Goal: Transaction & Acquisition: Subscribe to service/newsletter

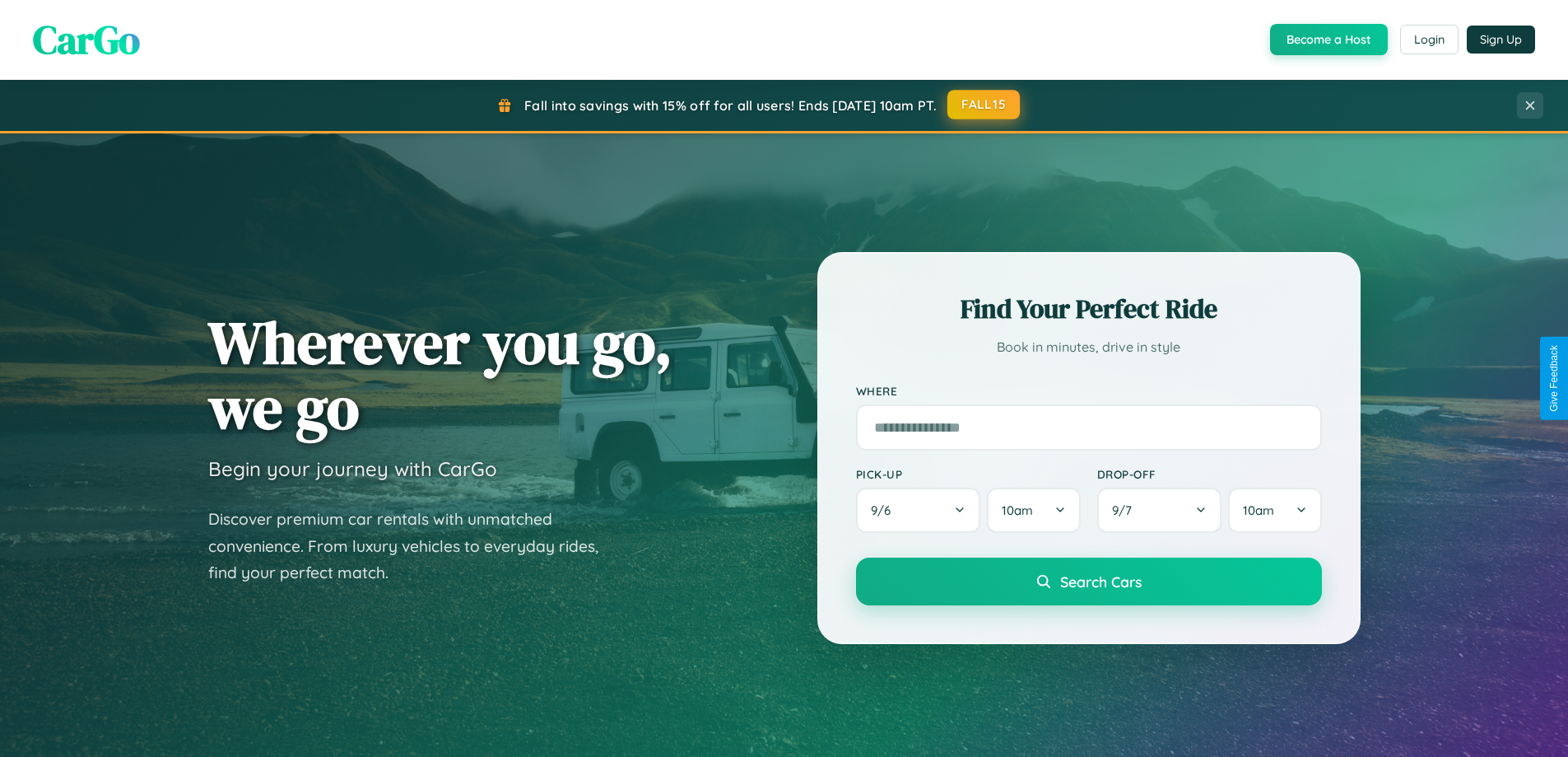
click at [984, 105] on button "FALL15" at bounding box center [984, 104] width 73 height 29
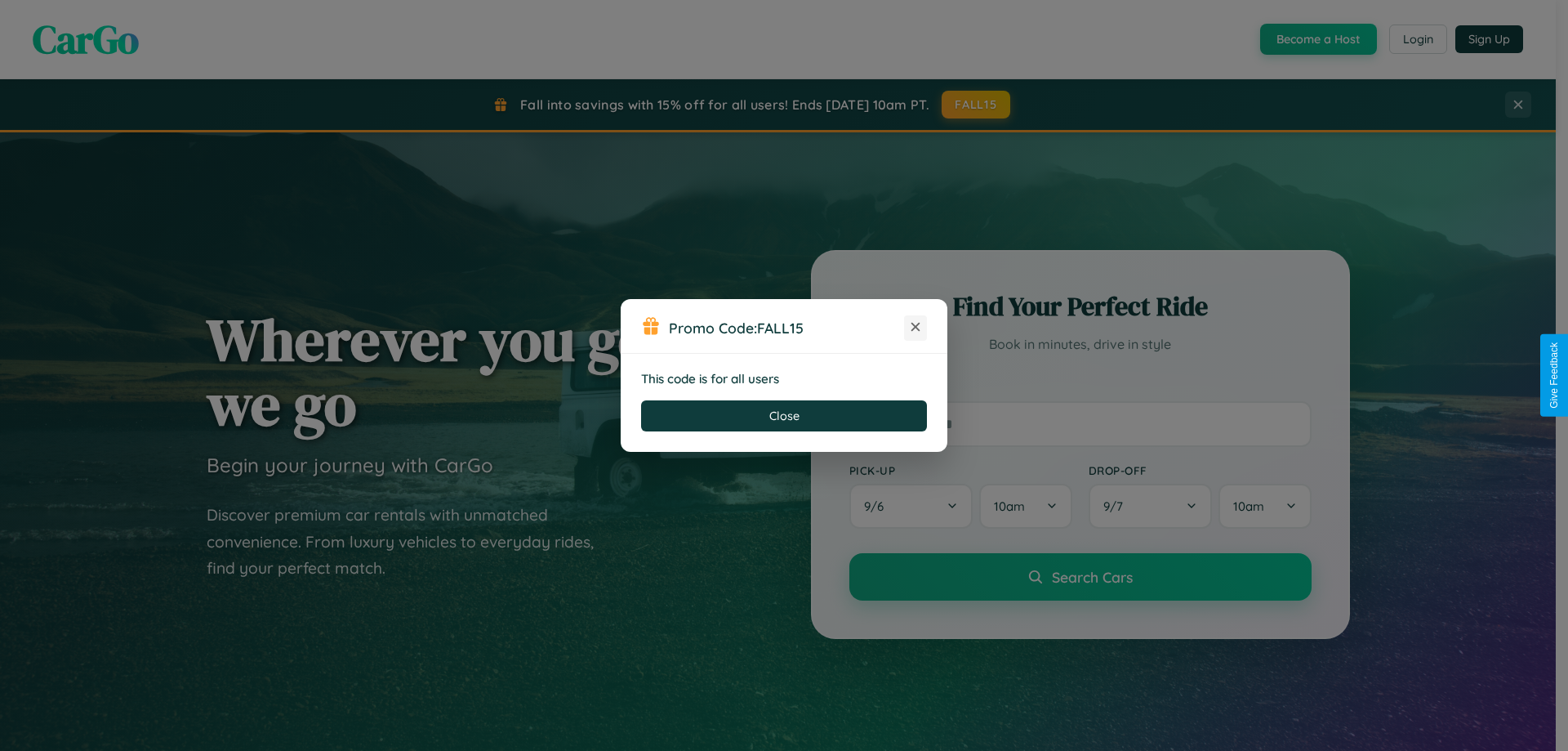
click at [916, 328] on icon at bounding box center [915, 327] width 16 height 16
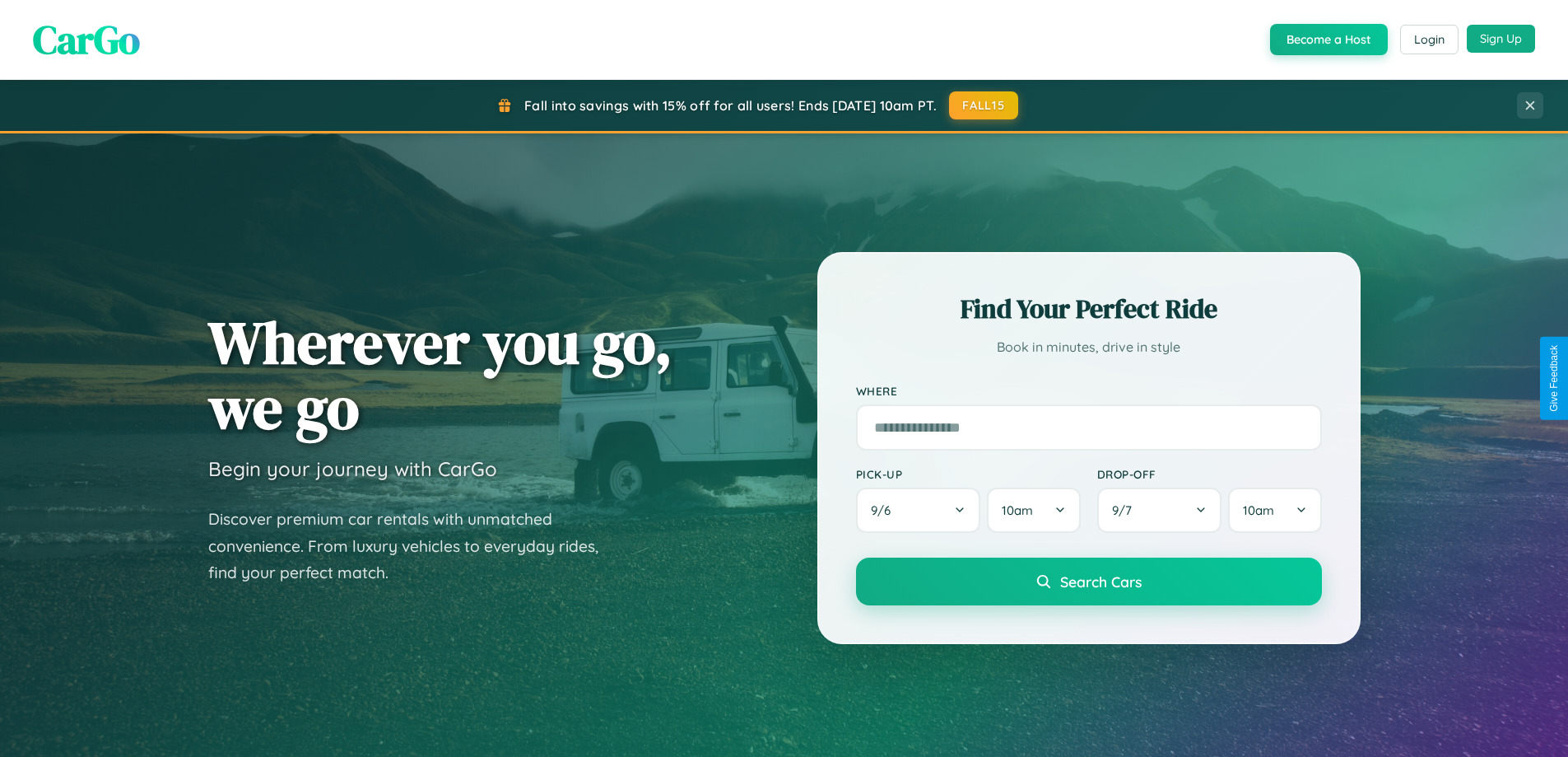
click at [1501, 39] on button "Sign Up" at bounding box center [1501, 39] width 68 height 28
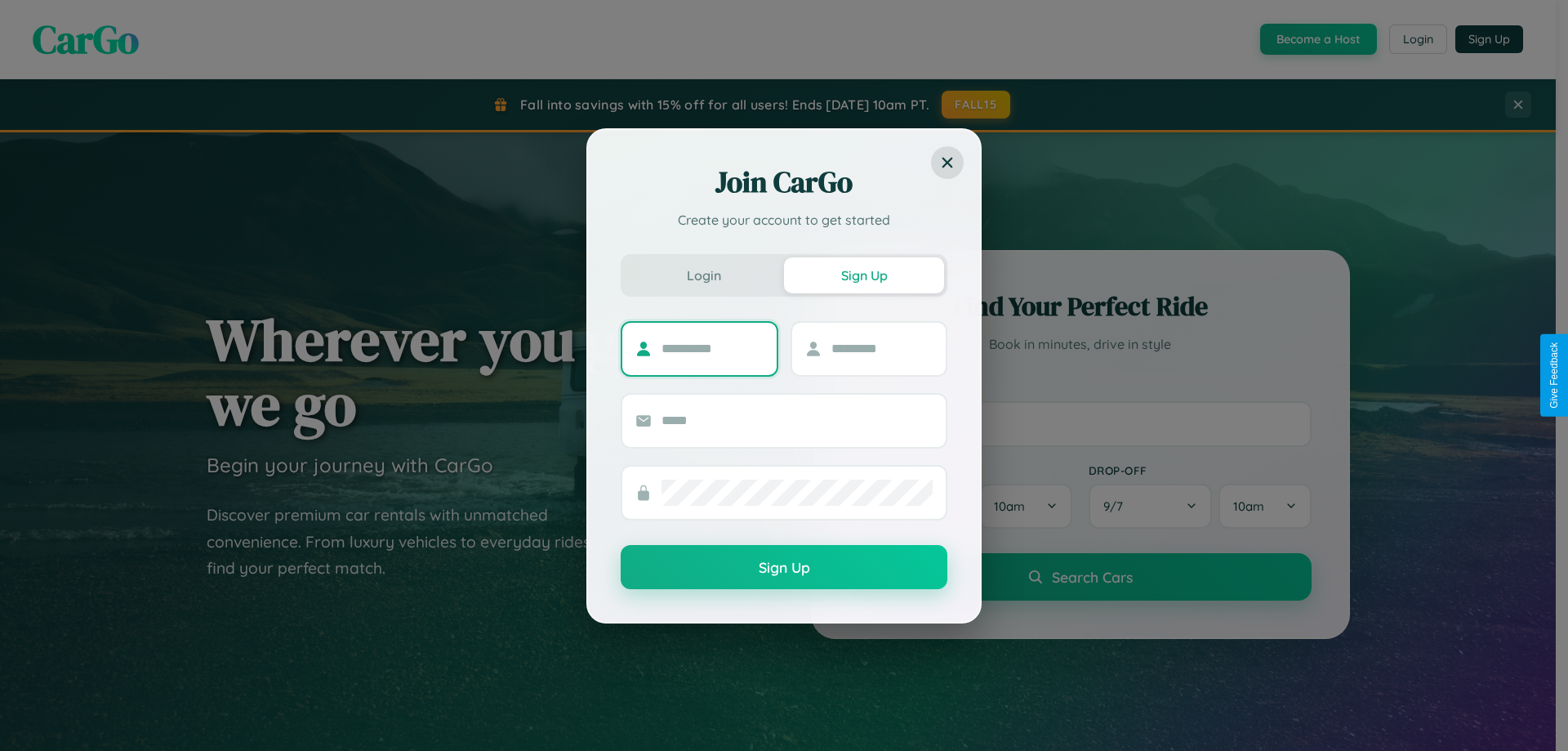
click at [712, 348] on input "text" at bounding box center [712, 349] width 102 height 26
type input "*******"
click at [881, 348] on input "text" at bounding box center [882, 349] width 102 height 26
type input "*****"
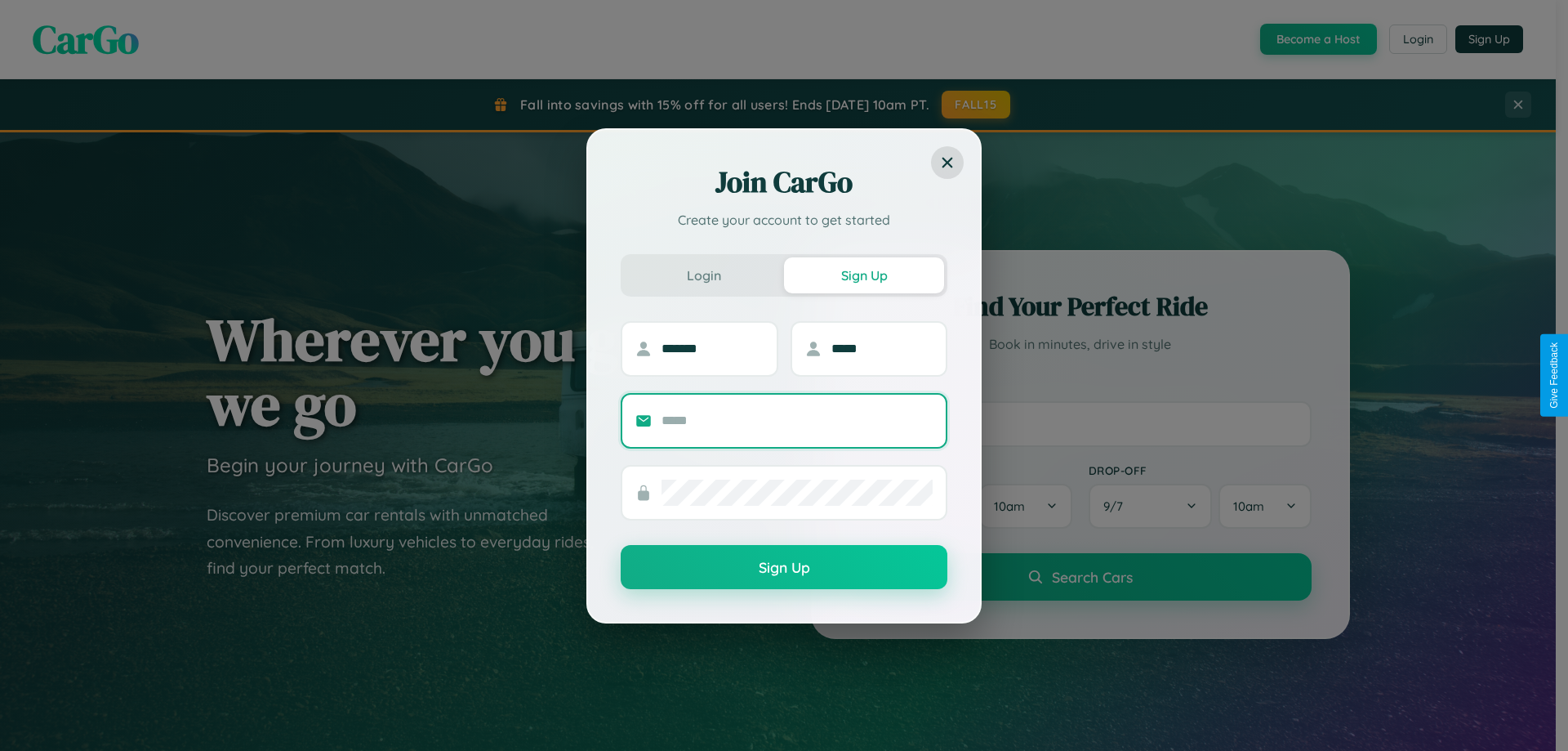
click at [798, 420] on input "text" at bounding box center [797, 421] width 271 height 26
type input "**********"
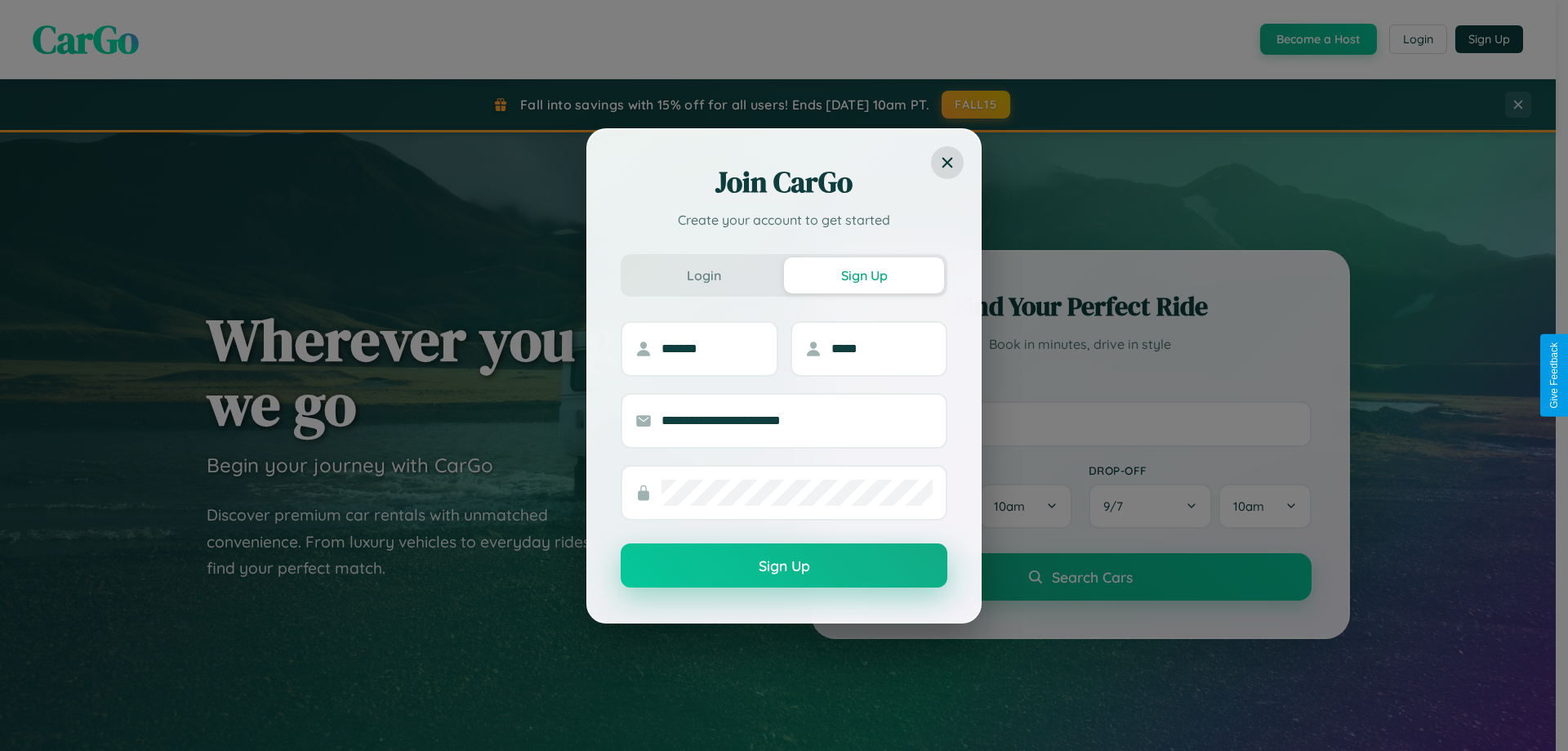
click at [784, 566] on button "Sign Up" at bounding box center [784, 565] width 327 height 44
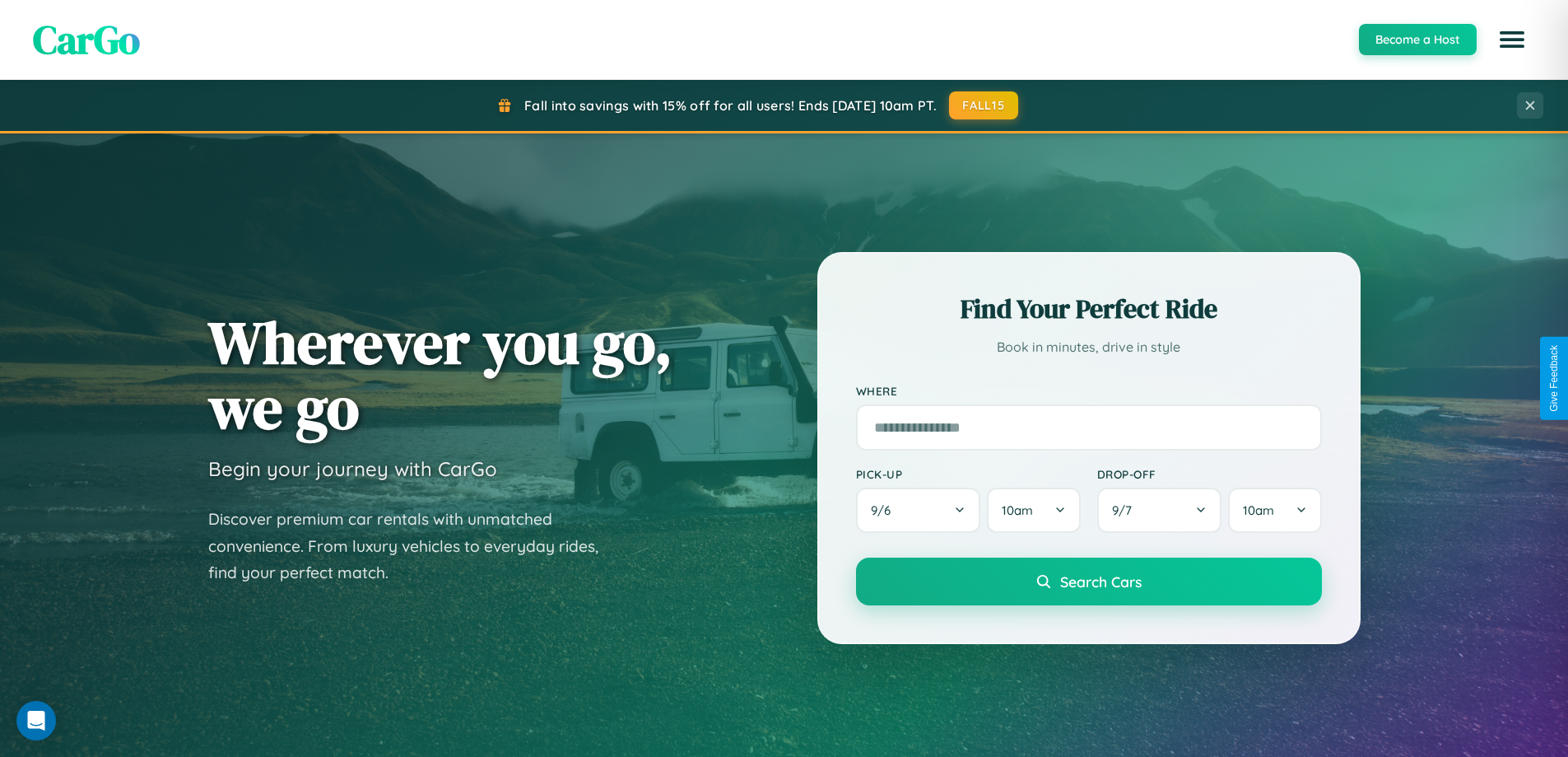
scroll to position [710, 0]
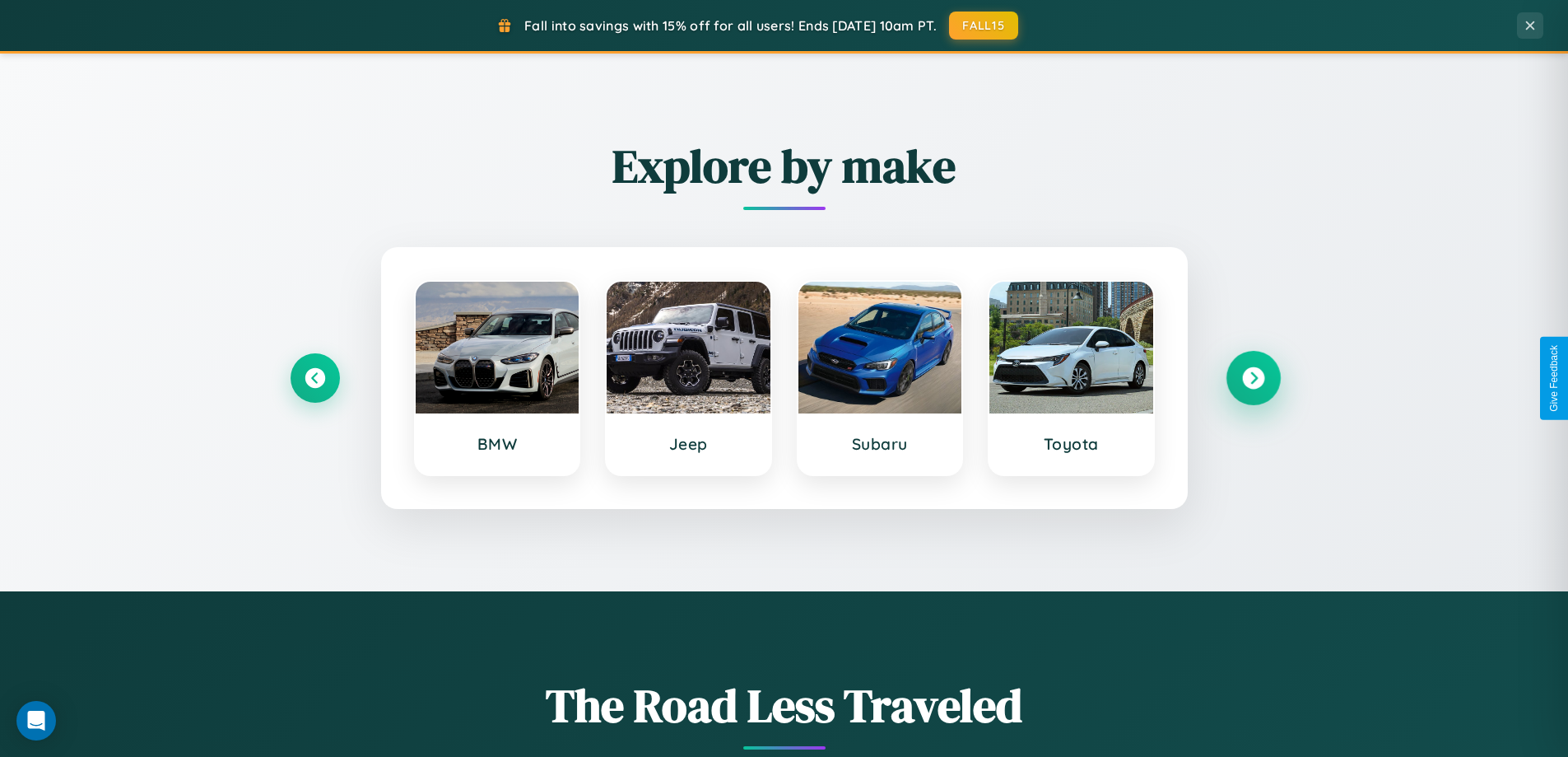
click at [1253, 378] on icon at bounding box center [1254, 378] width 23 height 23
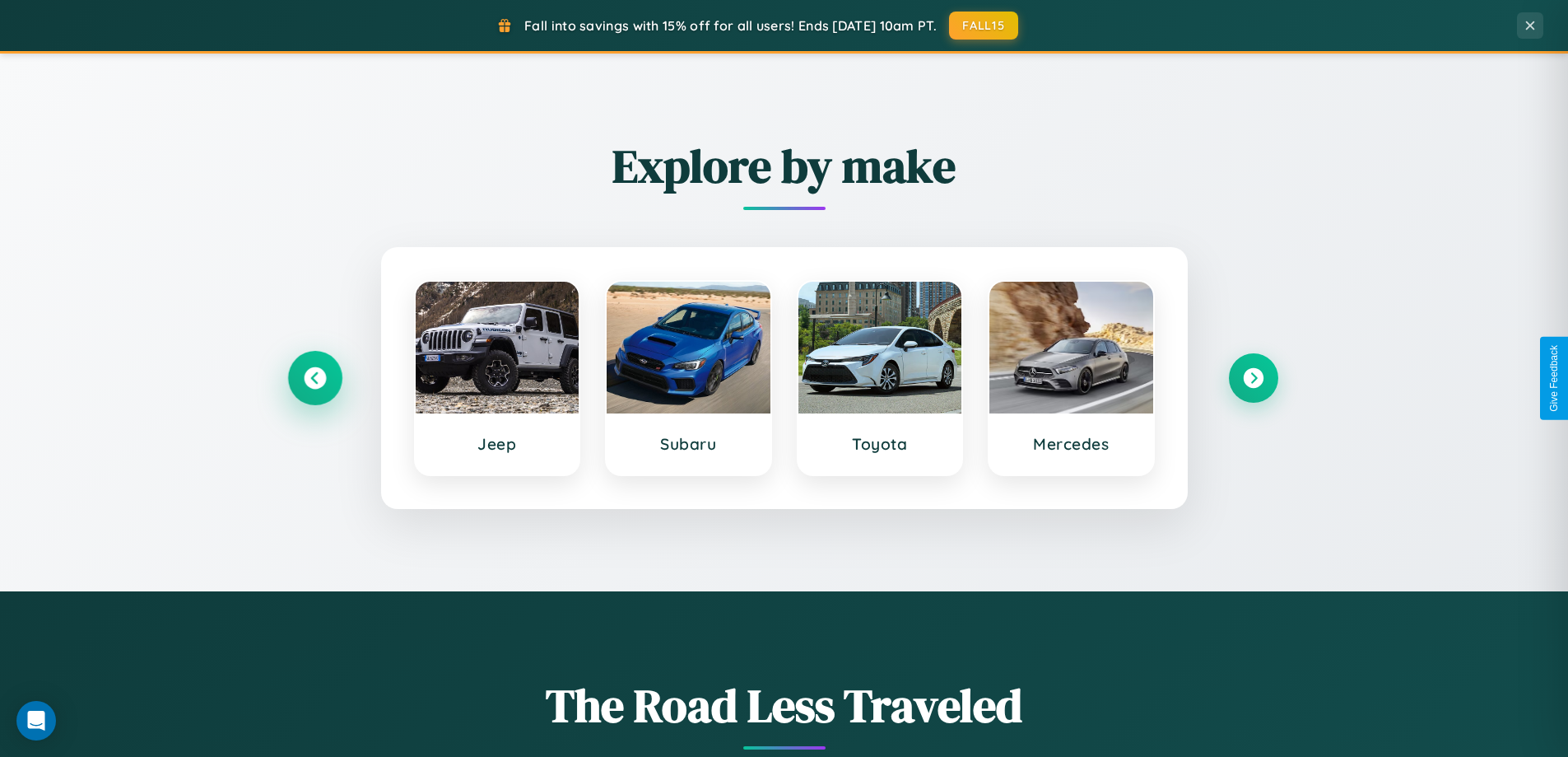
click at [315, 378] on icon at bounding box center [315, 378] width 23 height 23
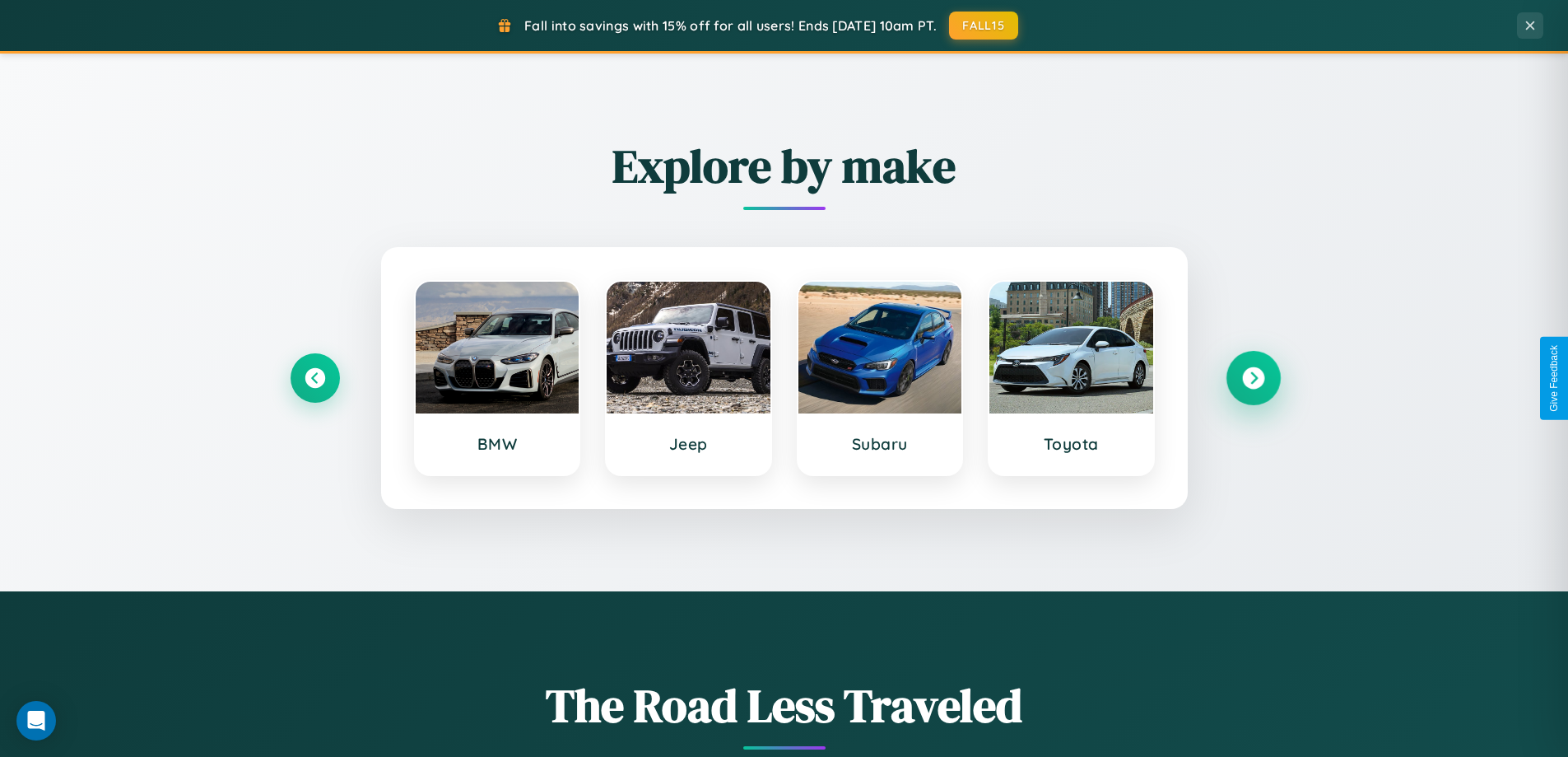
click at [1253, 378] on icon at bounding box center [1254, 378] width 23 height 23
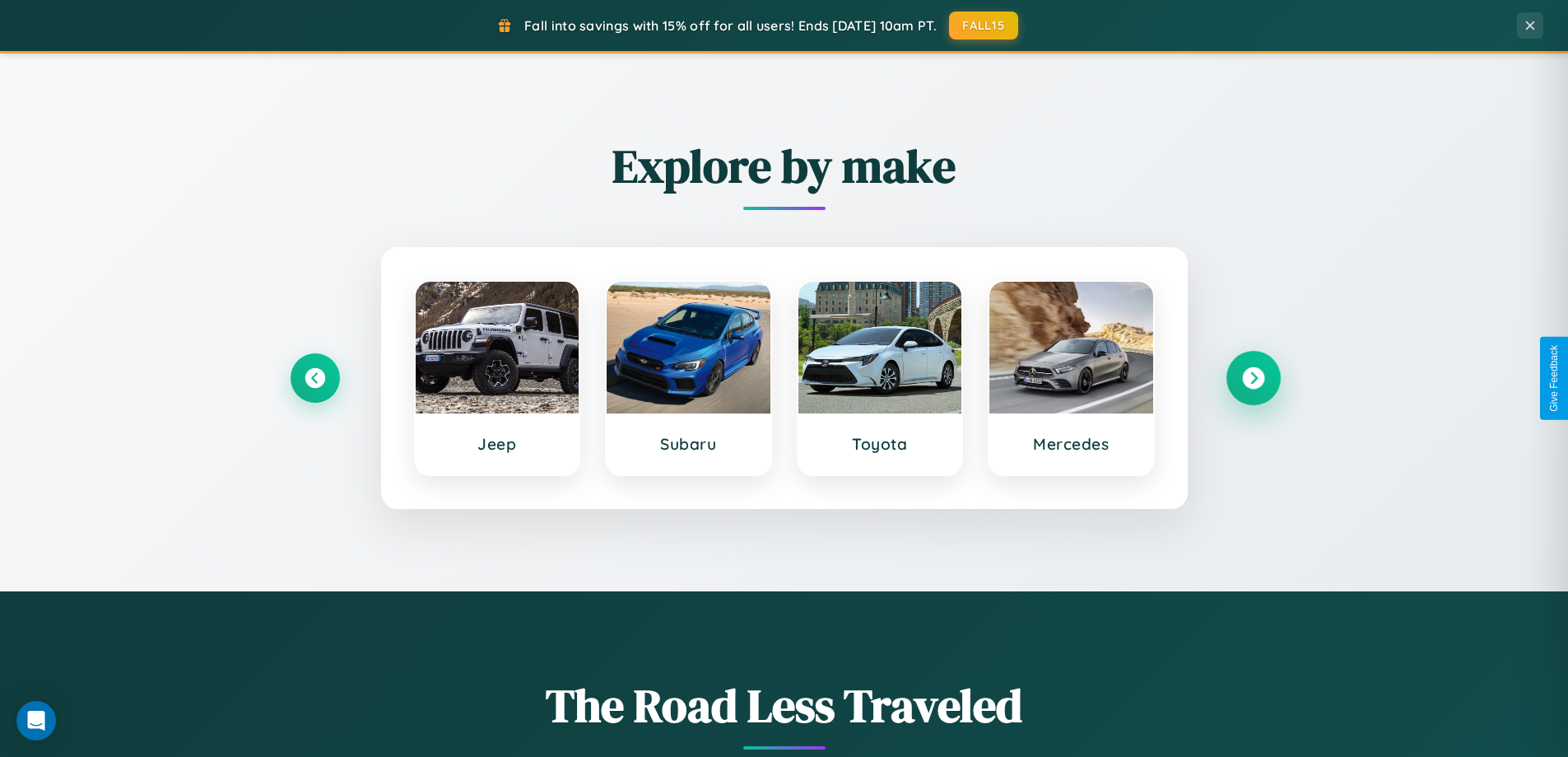
click at [1253, 378] on icon at bounding box center [1254, 378] width 23 height 23
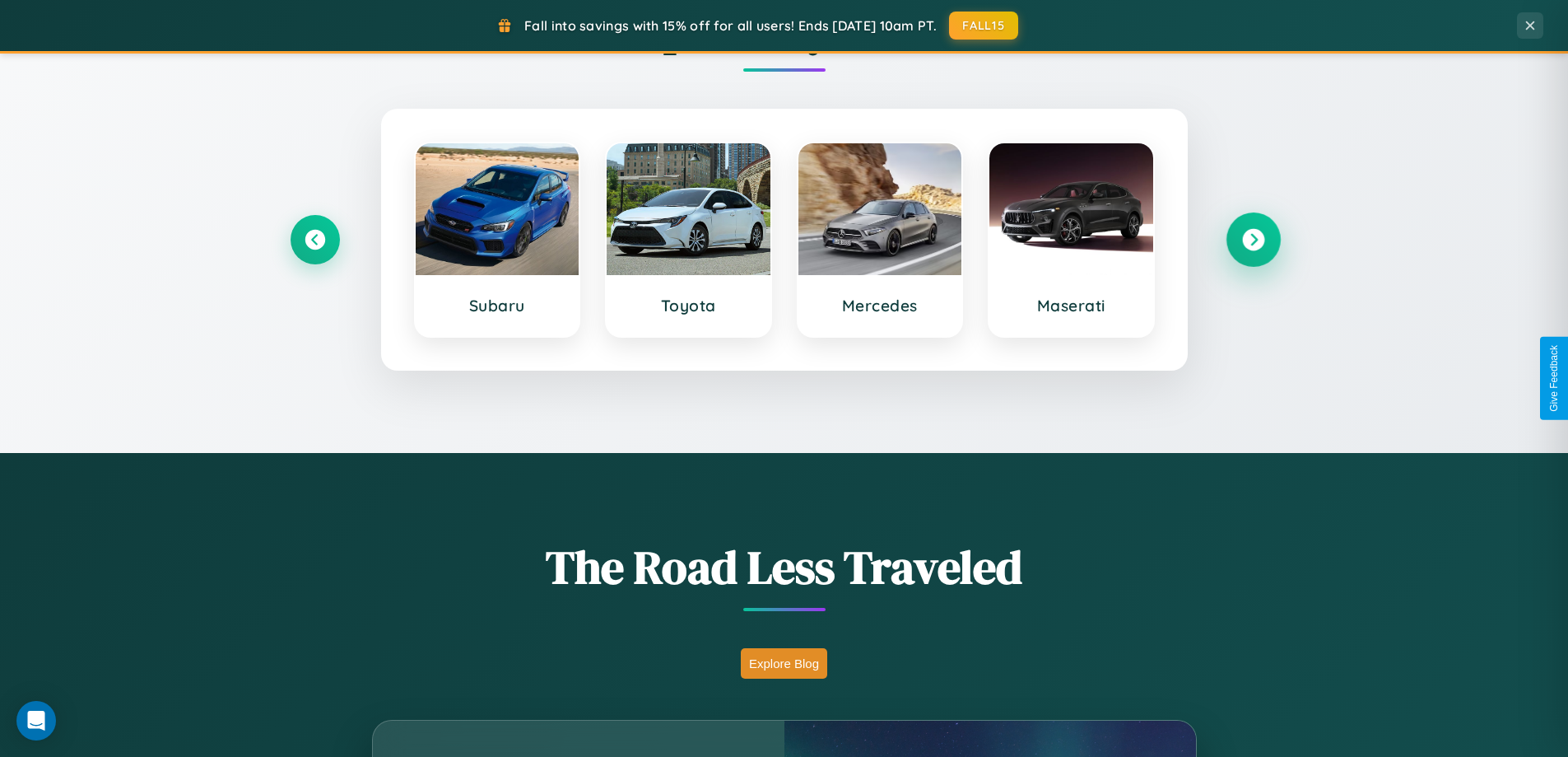
scroll to position [1134, 0]
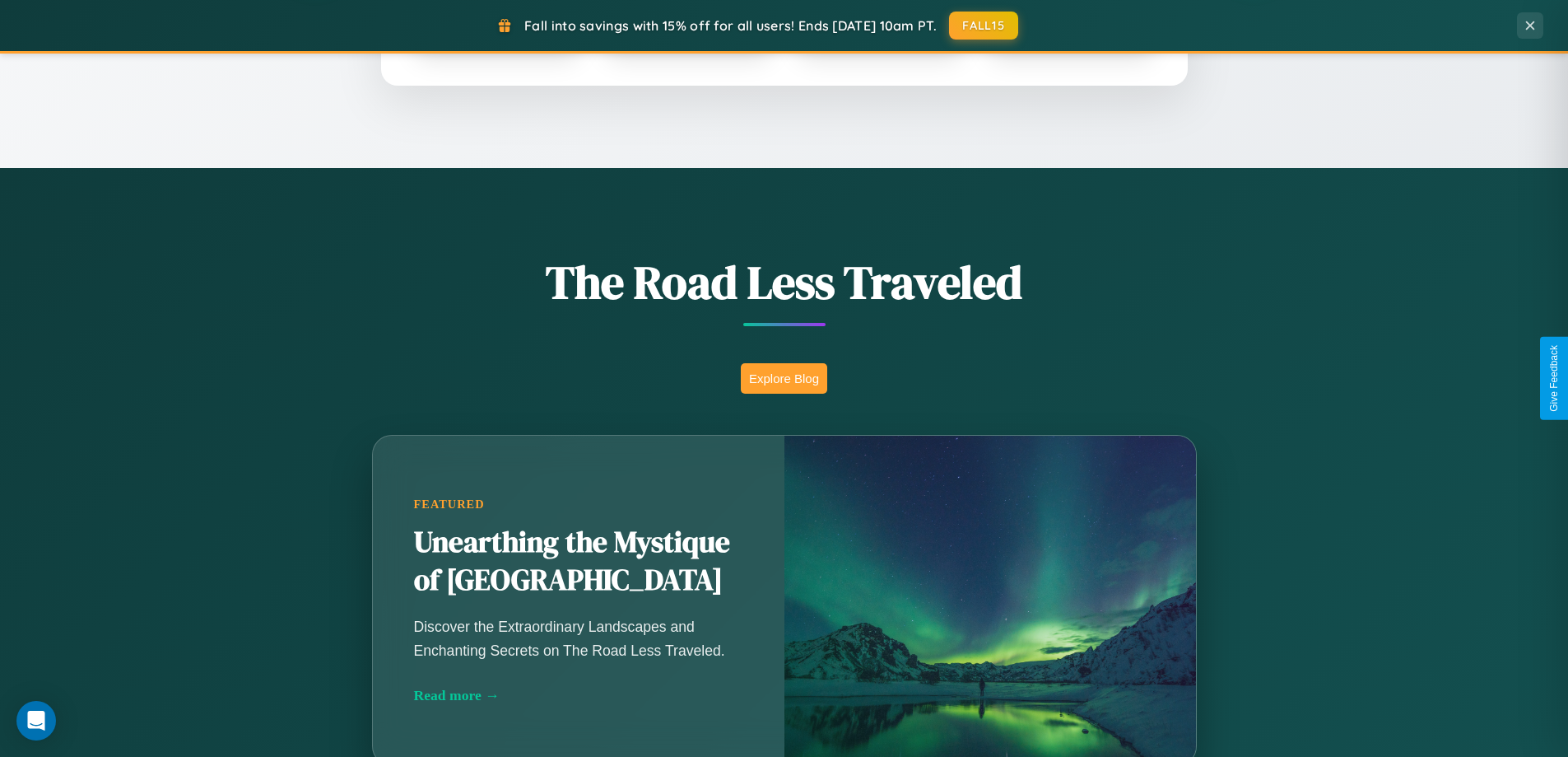
click at [784, 378] on button "Explore Blog" at bounding box center [784, 378] width 86 height 30
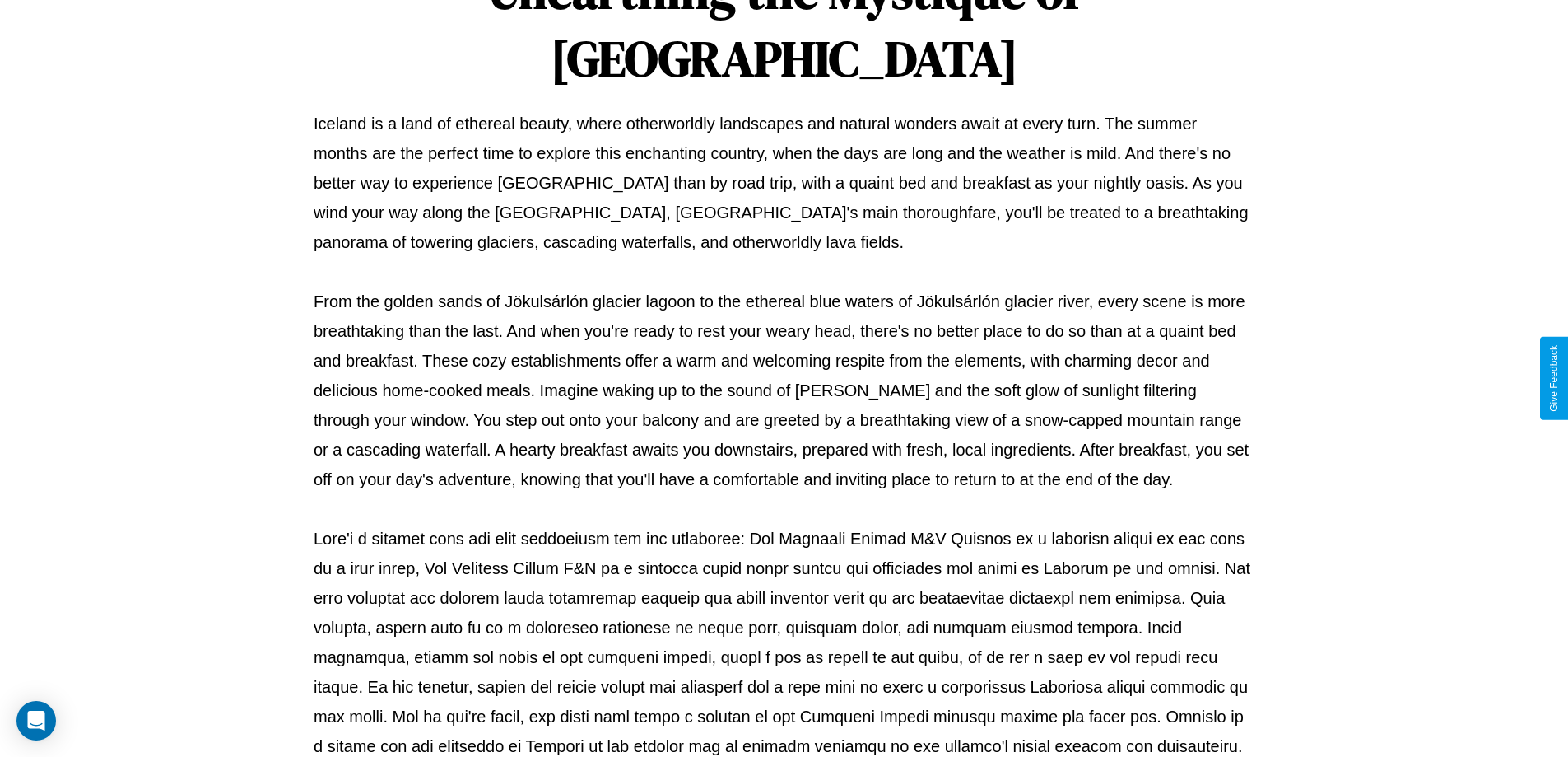
scroll to position [533, 0]
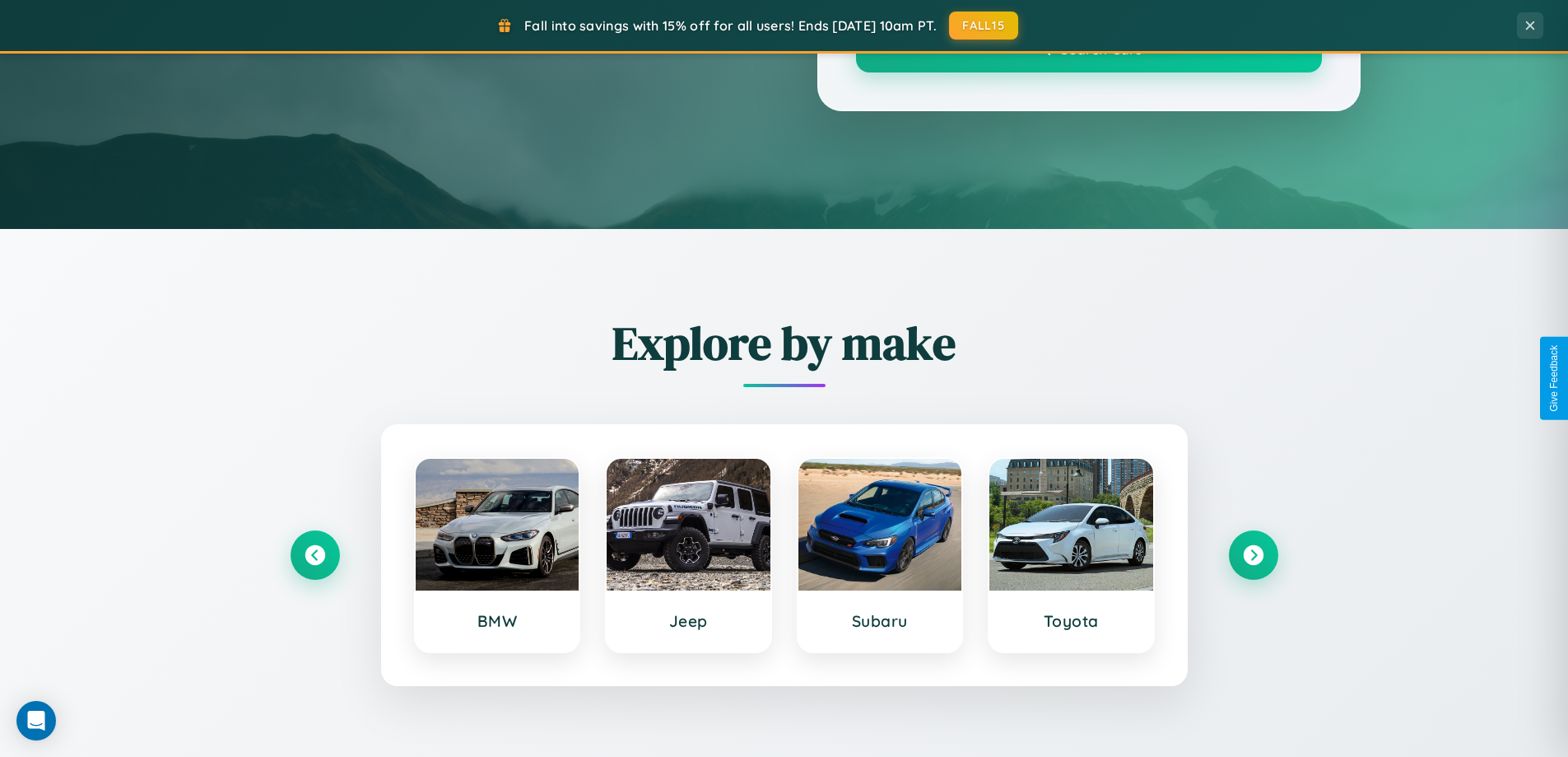
scroll to position [1134, 0]
